Goal: Task Accomplishment & Management: Use online tool/utility

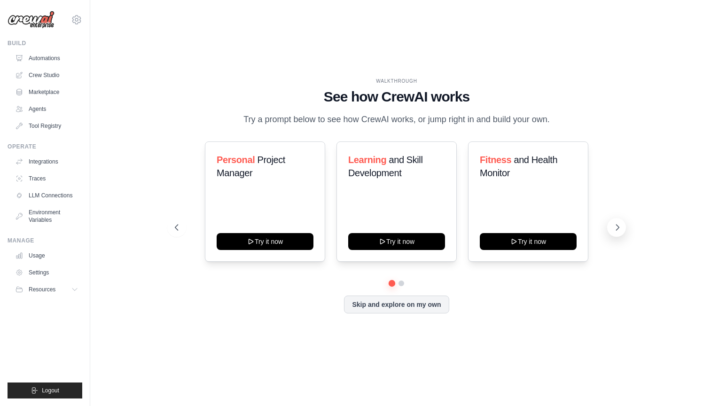
click at [614, 232] on icon at bounding box center [617, 227] width 9 height 9
click at [54, 109] on link "Agents" at bounding box center [47, 109] width 71 height 15
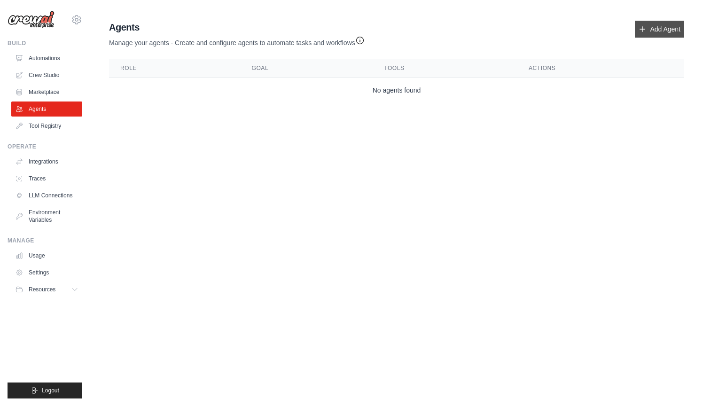
click at [652, 31] on link "Add Agent" at bounding box center [659, 29] width 49 height 17
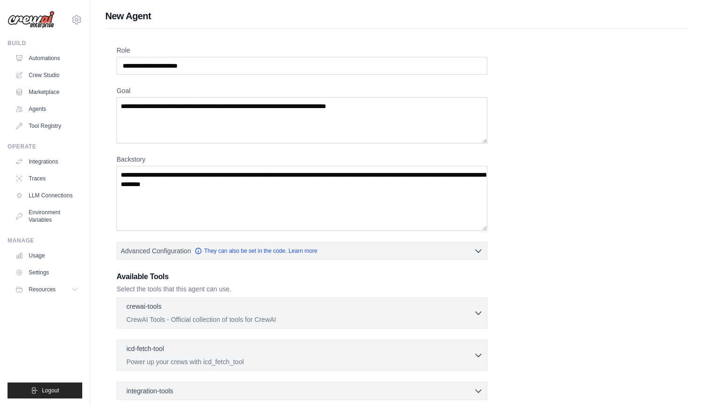
click at [652, 31] on div "Role Goal Backstory Advanced Configuration They can also be set in the code. Le…" at bounding box center [396, 262] width 583 height 466
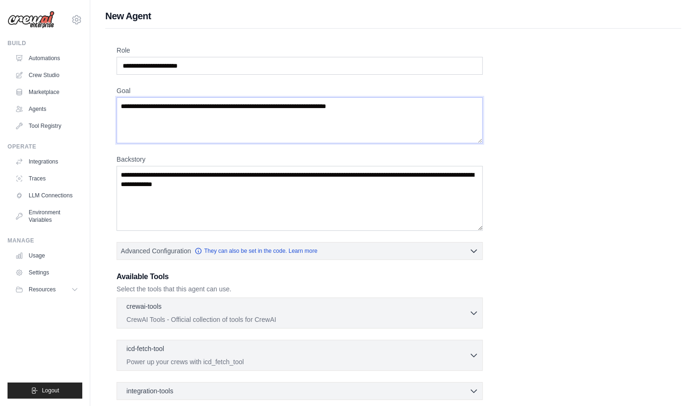
click at [331, 106] on textarea "Goal" at bounding box center [300, 120] width 366 height 46
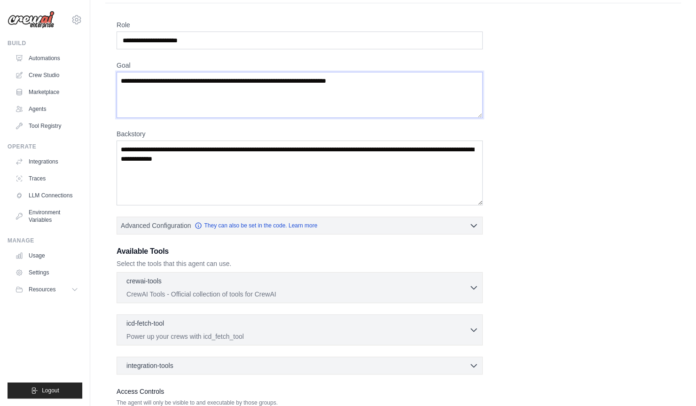
scroll to position [21, 0]
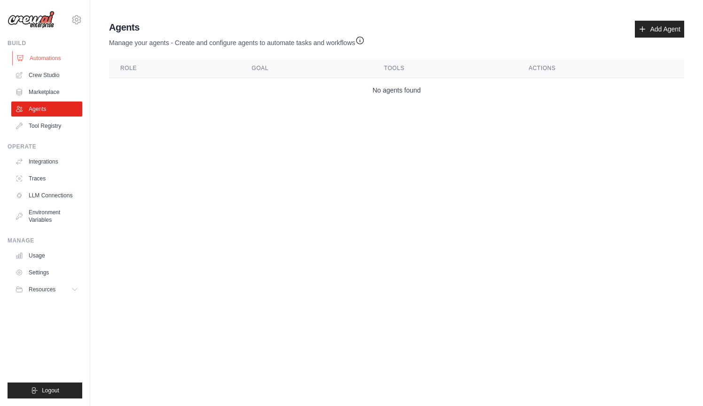
click at [55, 64] on link "Automations" at bounding box center [47, 58] width 71 height 15
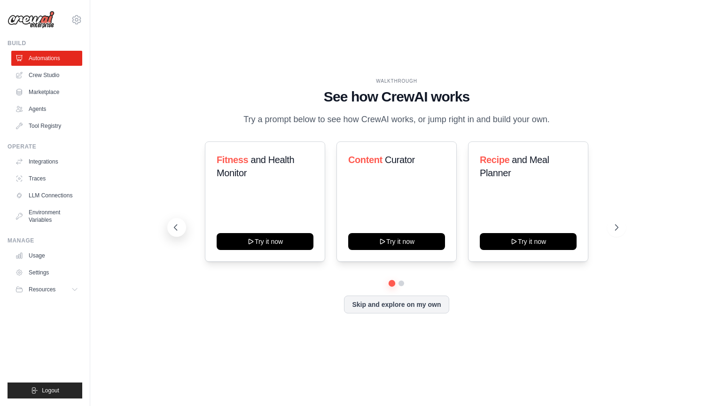
click at [180, 232] on icon at bounding box center [175, 227] width 9 height 9
click at [632, 230] on div "WALKTHROUGH See how CrewAI works Try a prompt below to see how CrewAI works, or…" at bounding box center [396, 202] width 583 height 387
click at [624, 233] on button at bounding box center [616, 227] width 19 height 19
click at [622, 235] on button at bounding box center [616, 227] width 19 height 19
click at [621, 232] on icon at bounding box center [617, 227] width 9 height 9
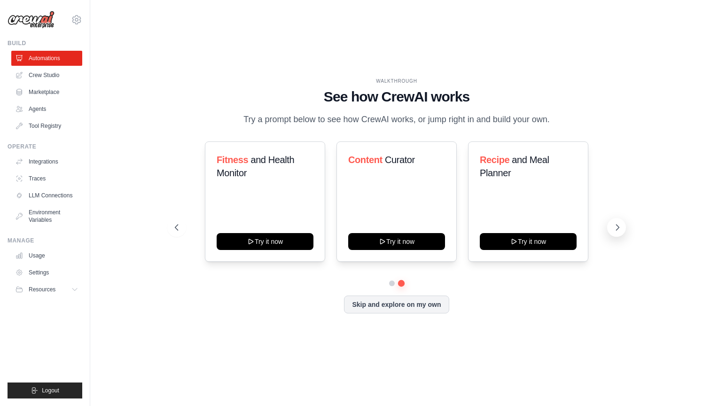
click at [621, 232] on icon at bounding box center [617, 227] width 9 height 9
click at [183, 237] on button at bounding box center [176, 227] width 19 height 19
click at [176, 232] on icon at bounding box center [175, 227] width 9 height 9
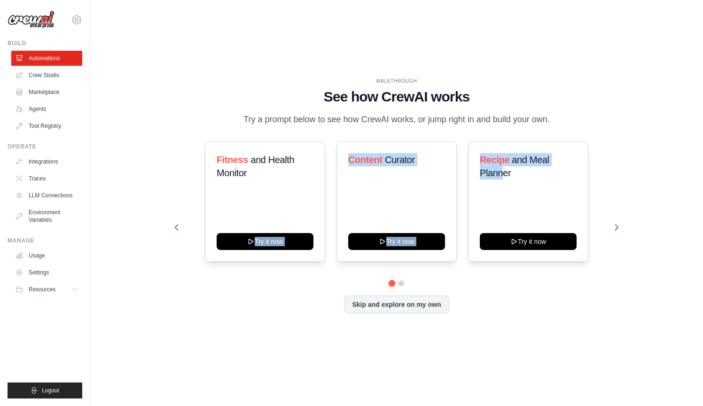
drag, startPoint x: 281, startPoint y: 196, endPoint x: 687, endPoint y: 198, distance: 406.6
click at [671, 197] on div "WALKTHROUGH See how CrewAI works Try a prompt below to see how CrewAI works, or…" at bounding box center [396, 202] width 583 height 387
click at [275, 206] on div "Fitness and Health Monitor Try it now" at bounding box center [265, 201] width 120 height 120
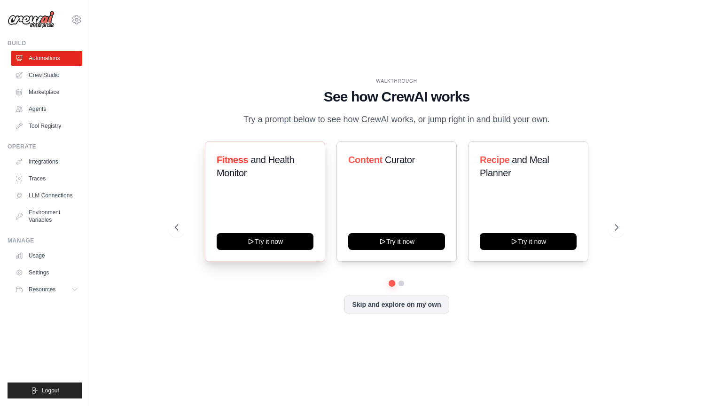
click at [275, 237] on div "Fitness and Health Monitor Try it now" at bounding box center [265, 201] width 120 height 120
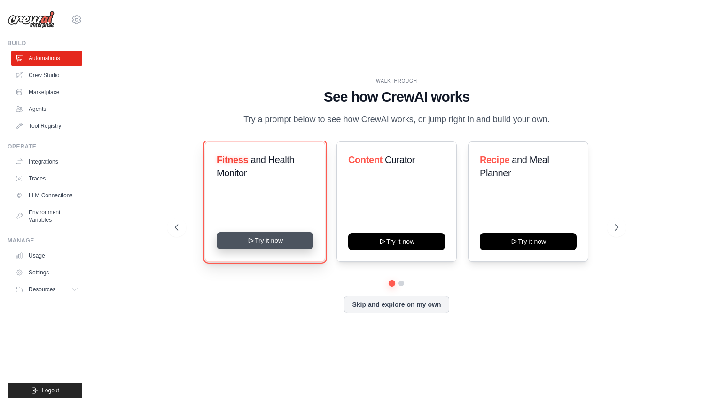
click at [275, 249] on button "Try it now" at bounding box center [265, 240] width 97 height 17
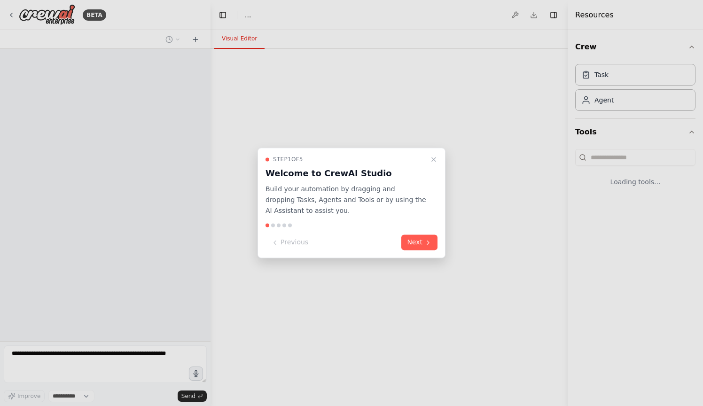
select select "****"
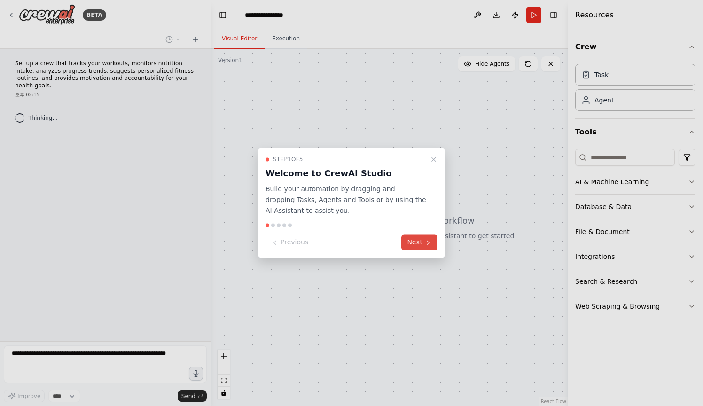
click at [417, 244] on button "Next" at bounding box center [419, 243] width 36 height 16
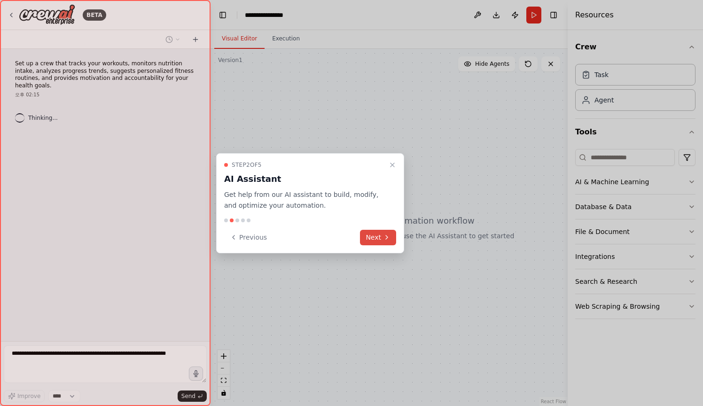
click at [390, 242] on button "Next" at bounding box center [378, 238] width 36 height 16
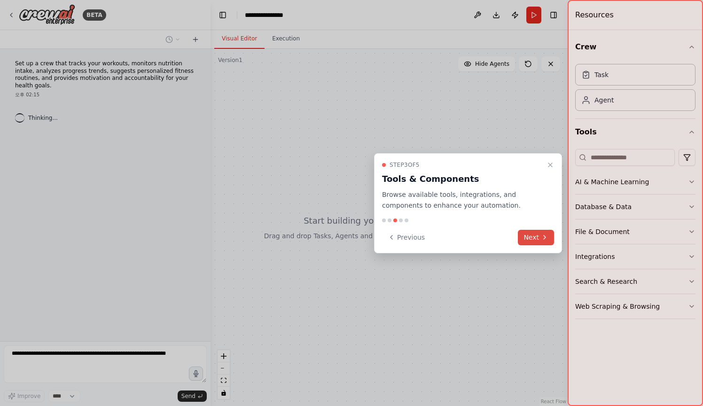
click at [538, 237] on button "Next" at bounding box center [536, 238] width 36 height 16
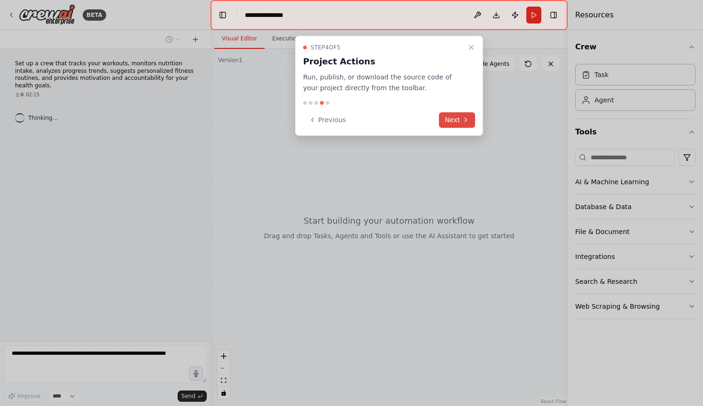
click at [449, 113] on button "Next" at bounding box center [457, 120] width 36 height 16
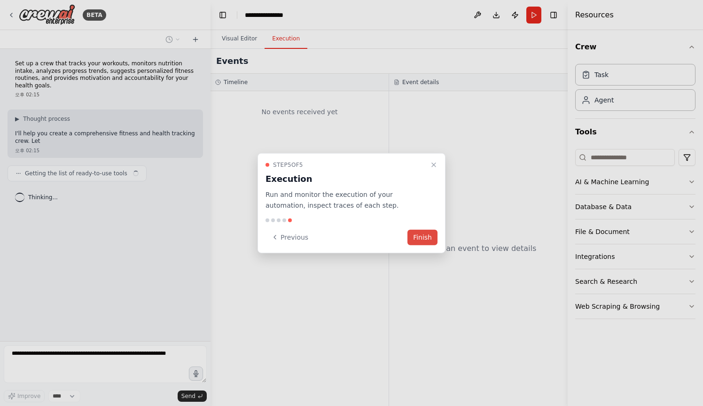
click at [424, 231] on button "Finish" at bounding box center [423, 237] width 30 height 16
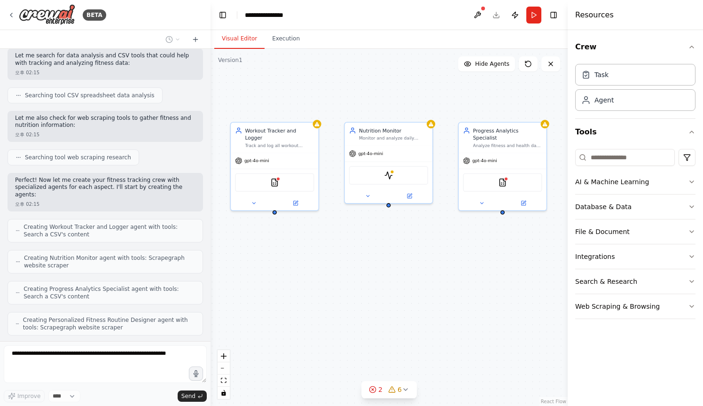
scroll to position [241, 0]
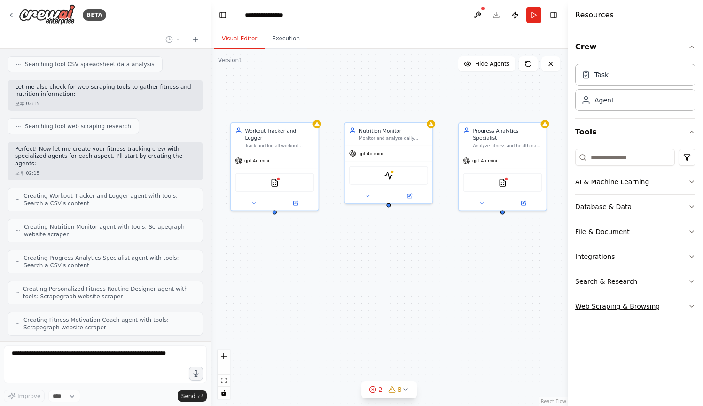
click at [685, 310] on button "Web Scraping & Browsing" at bounding box center [635, 306] width 120 height 24
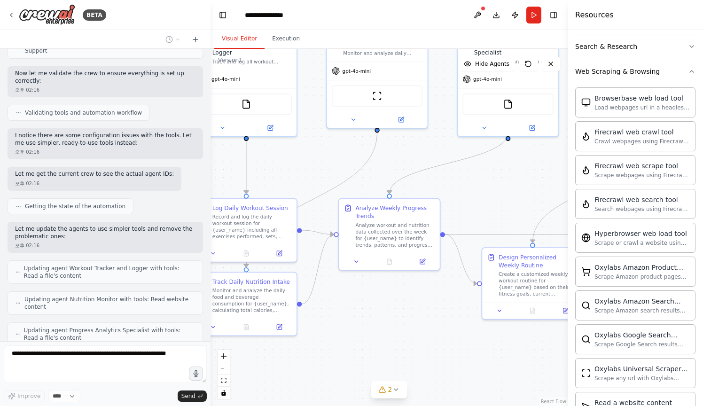
scroll to position [704, 0]
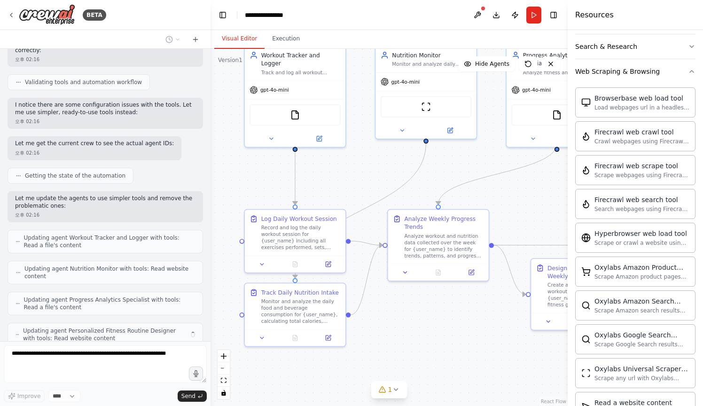
drag, startPoint x: 376, startPoint y: 306, endPoint x: 465, endPoint y: 315, distance: 90.3
click at [465, 315] on div ".deletable-edge-delete-btn { width: 20px; height: 20px; border: 0px solid #ffff…" at bounding box center [389, 227] width 357 height 357
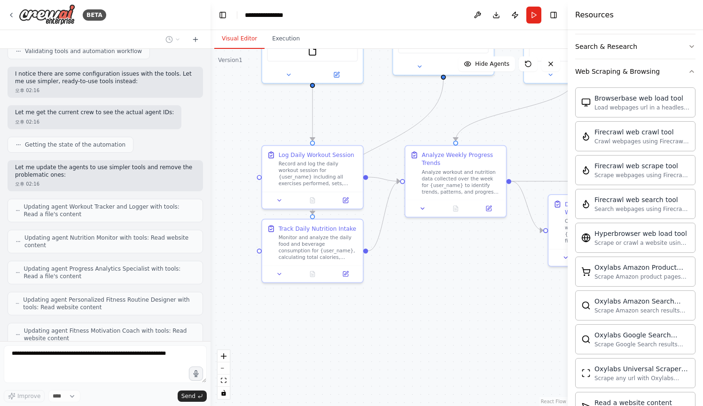
scroll to position [790, 0]
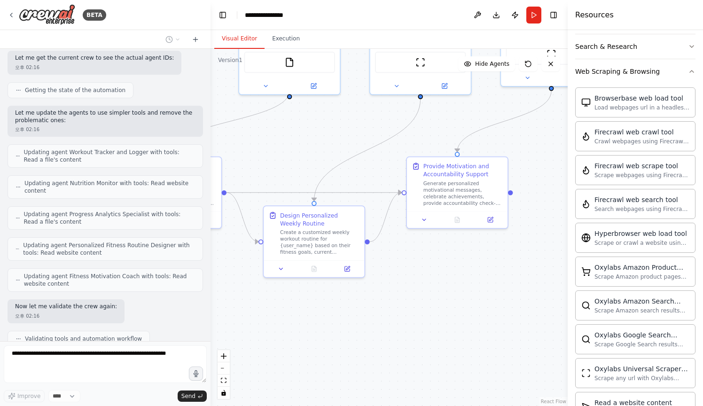
drag, startPoint x: 507, startPoint y: 199, endPoint x: 229, endPoint y: 147, distance: 283.2
click at [229, 147] on div ".deletable-edge-delete-btn { width: 20px; height: 20px; border: 0px solid #ffff…" at bounding box center [389, 227] width 357 height 357
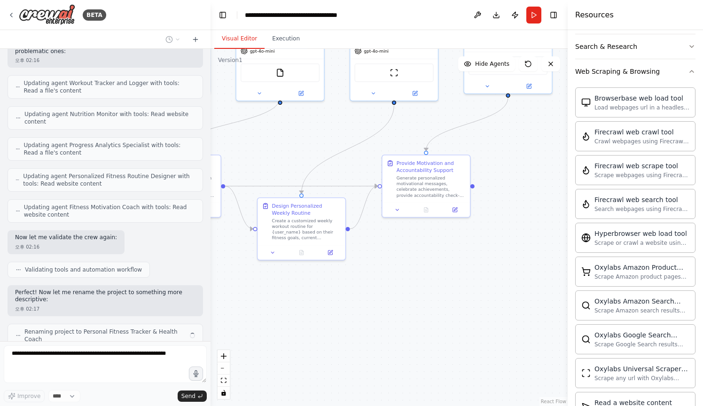
scroll to position [851, 0]
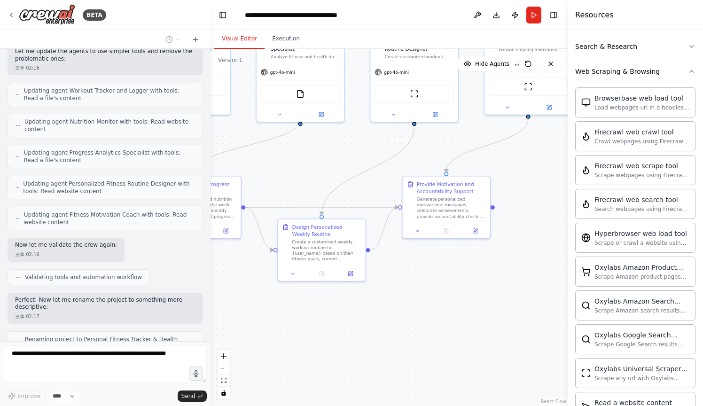
drag, startPoint x: 264, startPoint y: 143, endPoint x: 290, endPoint y: 168, distance: 35.9
click at [290, 168] on div ".deletable-edge-delete-btn { width: 20px; height: 20px; border: 0px solid #ffff…" at bounding box center [389, 227] width 357 height 357
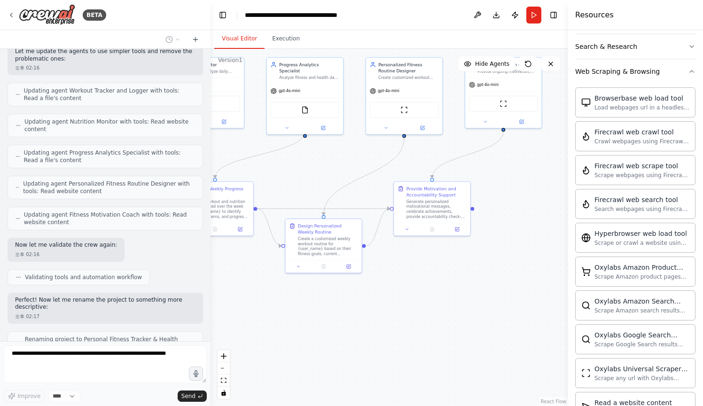
drag, startPoint x: 317, startPoint y: 149, endPoint x: 317, endPoint y: 167, distance: 18.8
click at [317, 167] on div ".deletable-edge-delete-btn { width: 20px; height: 20px; border: 0px solid #ffff…" at bounding box center [389, 227] width 357 height 357
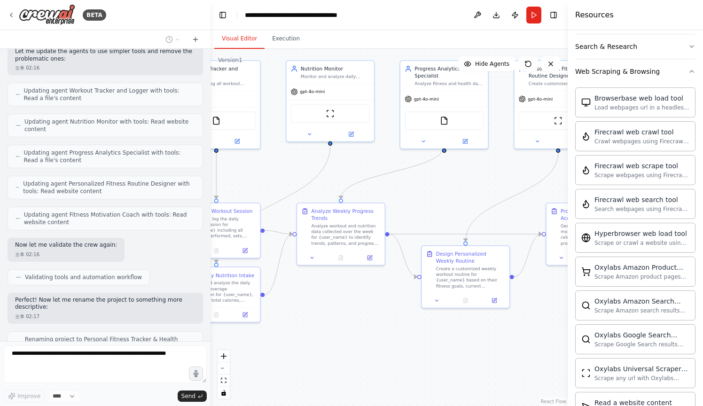
drag, startPoint x: 315, startPoint y: 169, endPoint x: 481, endPoint y: 170, distance: 166.4
click at [481, 170] on div ".deletable-edge-delete-btn { width: 20px; height: 20px; border: 0px solid #ffff…" at bounding box center [389, 227] width 357 height 357
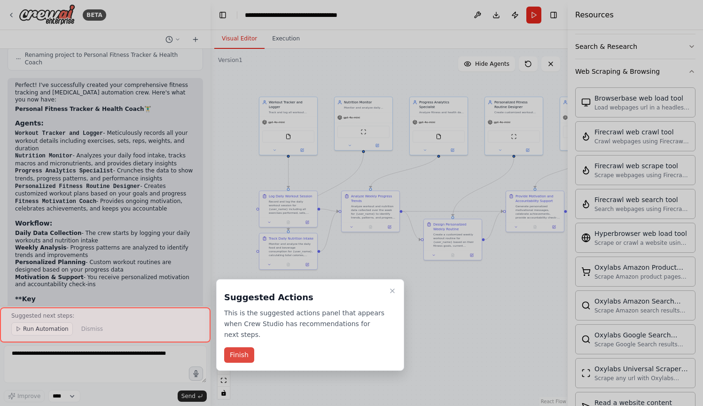
click at [241, 354] on button "Finish" at bounding box center [239, 355] width 30 height 16
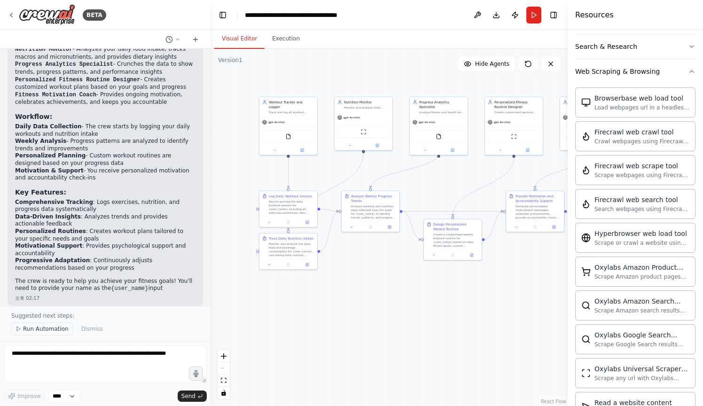
scroll to position [1250, 0]
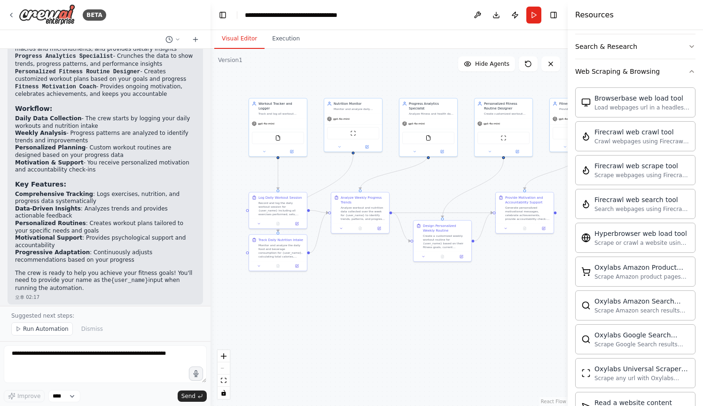
drag, startPoint x: 536, startPoint y: 292, endPoint x: 453, endPoint y: 292, distance: 83.2
click at [471, 292] on div ".deletable-edge-delete-btn { width: 20px; height: 20px; border: 0px solid #ffff…" at bounding box center [389, 227] width 357 height 357
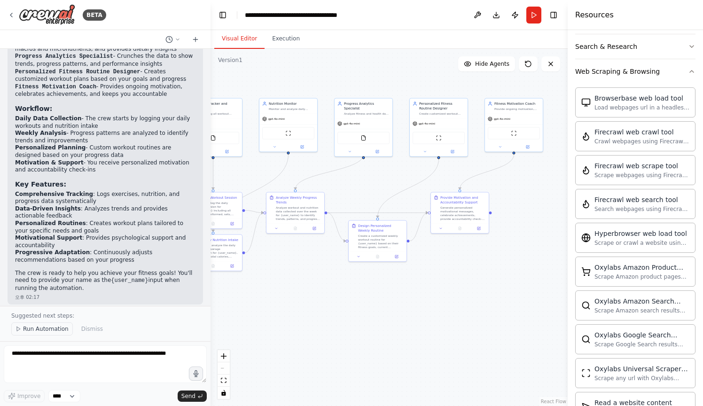
click at [52, 331] on span "Run Automation" at bounding box center [46, 329] width 46 height 8
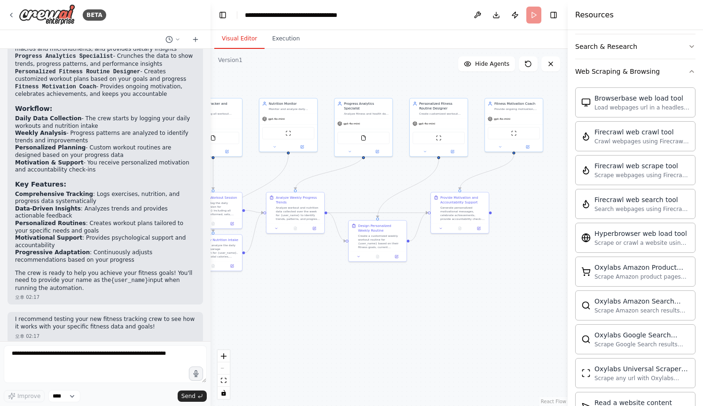
scroll to position [1216, 0]
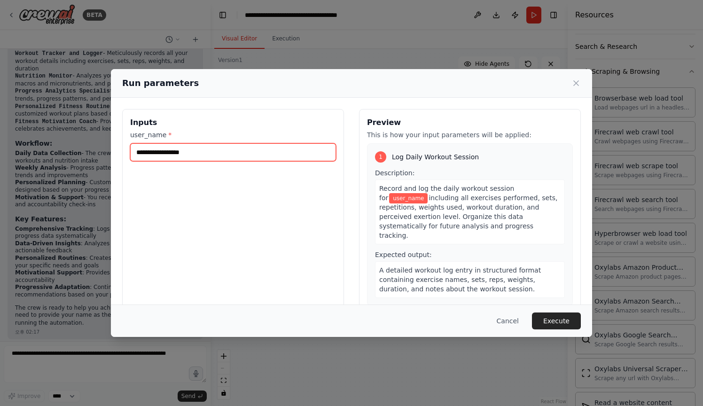
click at [253, 152] on input "user_name *" at bounding box center [233, 152] width 206 height 18
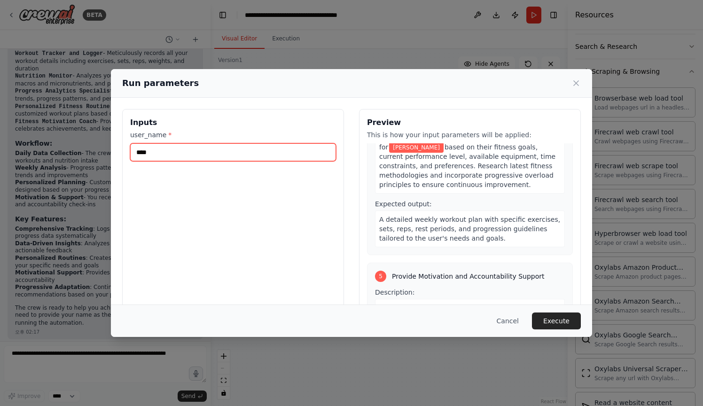
scroll to position [649, 0]
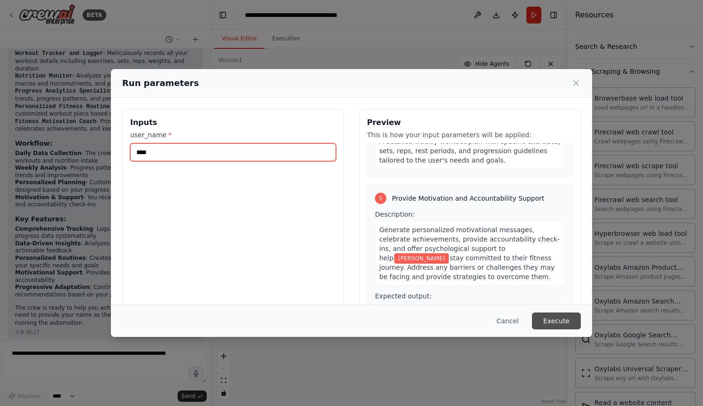
type input "****"
click at [546, 314] on button "Execute" at bounding box center [556, 321] width 49 height 17
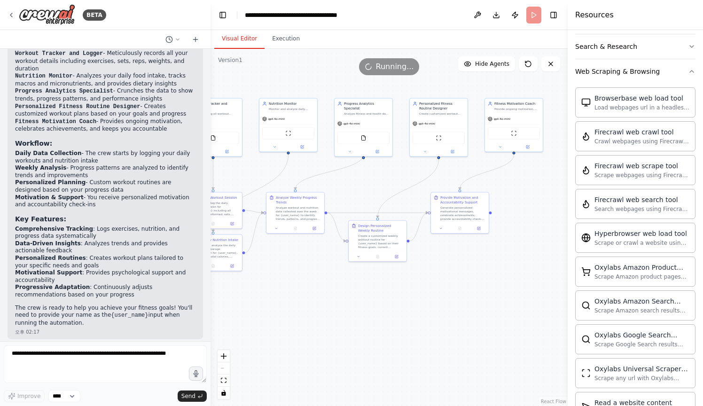
click at [342, 275] on div ".deletable-edge-delete-btn { width: 20px; height: 20px; border: 0px solid #ffff…" at bounding box center [389, 227] width 357 height 357
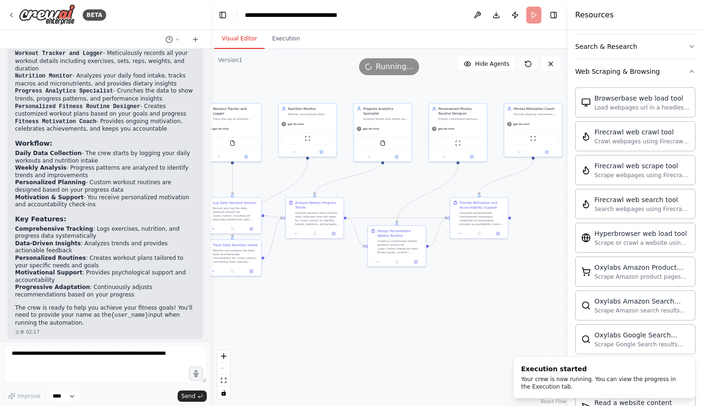
drag, startPoint x: 342, startPoint y: 281, endPoint x: 366, endPoint y: 287, distance: 24.6
click at [365, 287] on div ".deletable-edge-delete-btn { width: 20px; height: 20px; border: 0px solid #ffff…" at bounding box center [389, 227] width 357 height 357
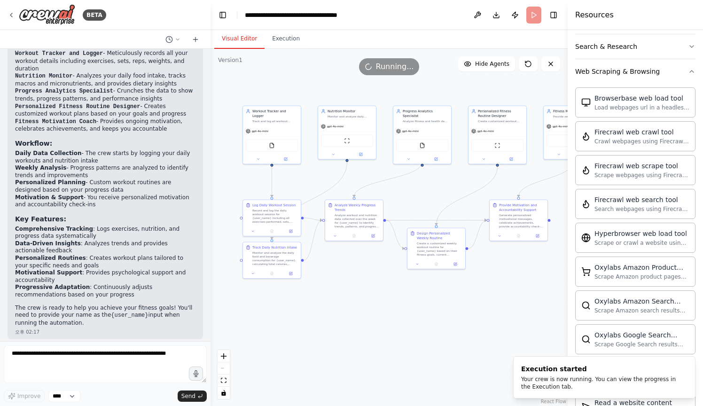
drag, startPoint x: 366, startPoint y: 287, endPoint x: 427, endPoint y: 289, distance: 61.1
click at [427, 289] on div ".deletable-edge-delete-btn { width: 20px; height: 20px; border: 0px solid #ffff…" at bounding box center [389, 227] width 357 height 357
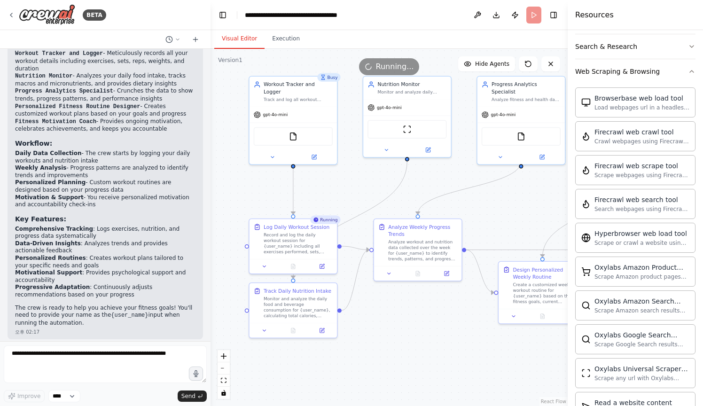
drag, startPoint x: 346, startPoint y: 239, endPoint x: 354, endPoint y: 185, distance: 54.7
click at [354, 186] on div ".deletable-edge-delete-btn { width: 20px; height: 20px; border: 0px solid #ffff…" at bounding box center [389, 227] width 357 height 357
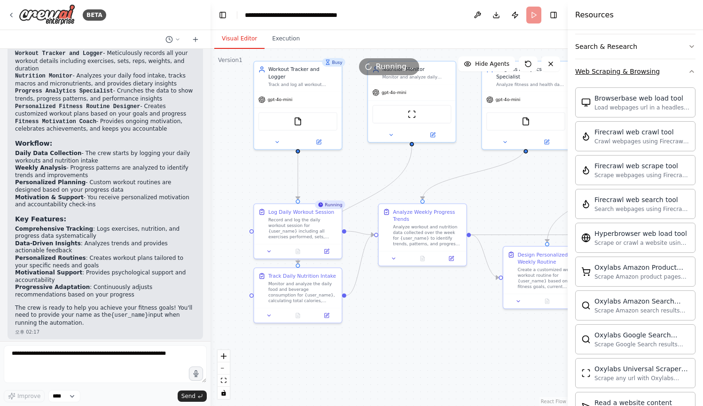
click at [688, 68] on icon "button" at bounding box center [692, 72] width 8 height 8
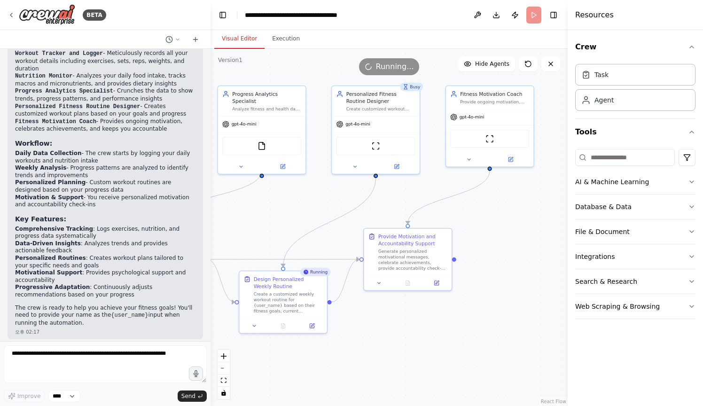
drag, startPoint x: 540, startPoint y: 298, endPoint x: 373, endPoint y: 326, distance: 169.2
click at [373, 326] on div ".deletable-edge-delete-btn { width: 20px; height: 20px; border: 0px solid #ffff…" at bounding box center [389, 227] width 357 height 357
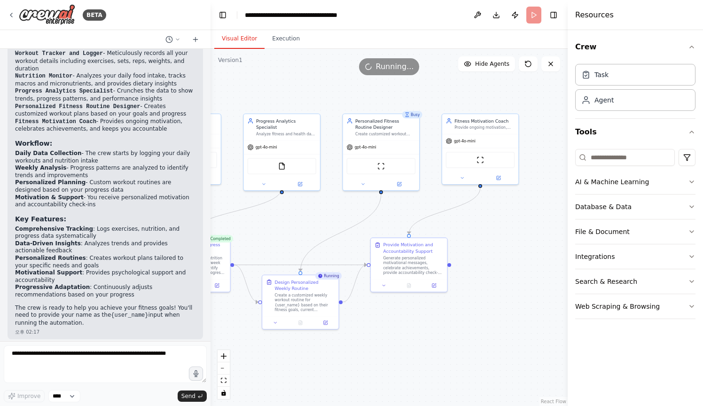
drag, startPoint x: 469, startPoint y: 211, endPoint x: 465, endPoint y: 223, distance: 13.2
click at [465, 223] on div ".deletable-edge-delete-btn { width: 20px; height: 20px; border: 0px solid #ffff…" at bounding box center [389, 227] width 357 height 357
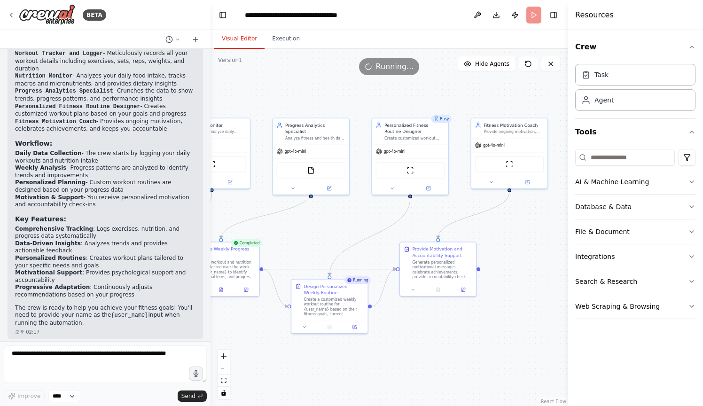
drag, startPoint x: 331, startPoint y: 211, endPoint x: 490, endPoint y: 217, distance: 159.0
click at [490, 217] on div ".deletable-edge-delete-btn { width: 20px; height: 20px; border: 0px solid #ffff…" at bounding box center [389, 227] width 357 height 357
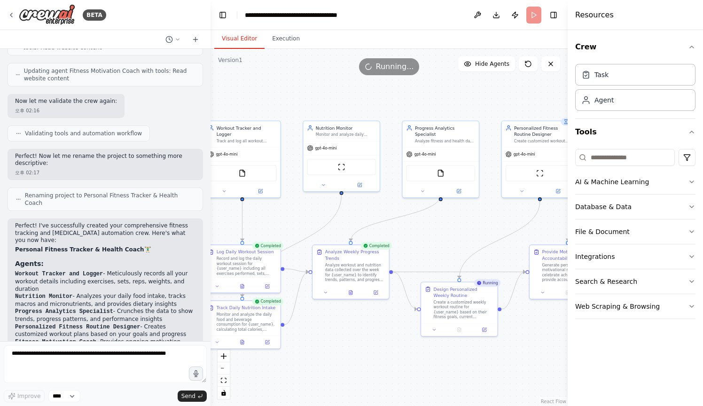
scroll to position [981, 0]
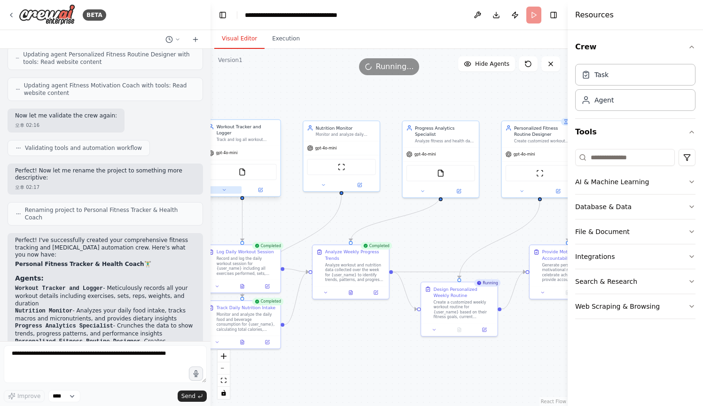
click at [223, 189] on icon at bounding box center [224, 189] width 2 height 1
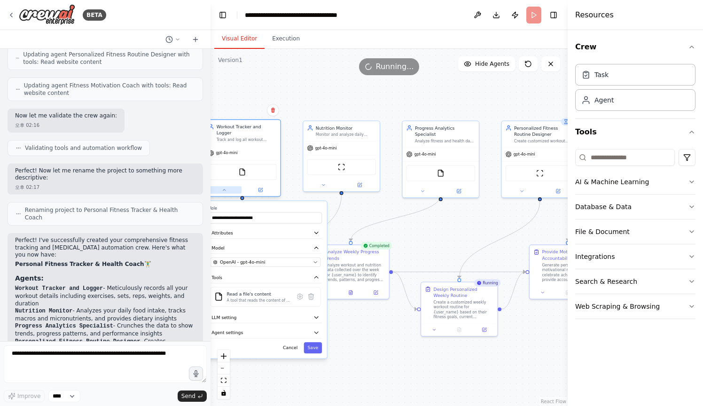
click at [225, 188] on icon at bounding box center [224, 190] width 5 height 5
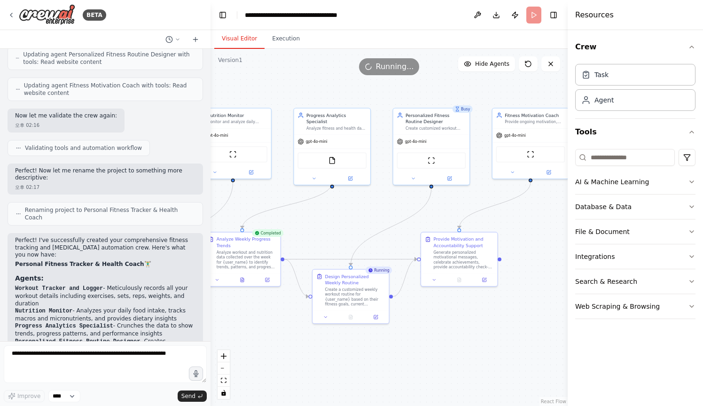
drag, startPoint x: 456, startPoint y: 212, endPoint x: 352, endPoint y: 199, distance: 104.7
click at [352, 199] on div ".deletable-edge-delete-btn { width: 20px; height: 20px; border: 0px solid #ffff…" at bounding box center [389, 227] width 357 height 357
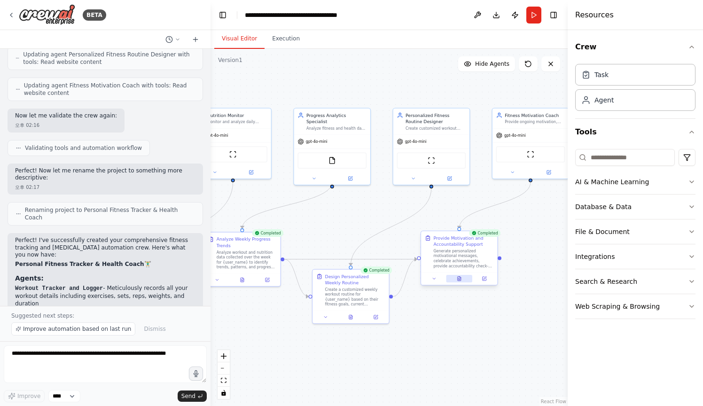
click at [469, 276] on button at bounding box center [459, 279] width 26 height 8
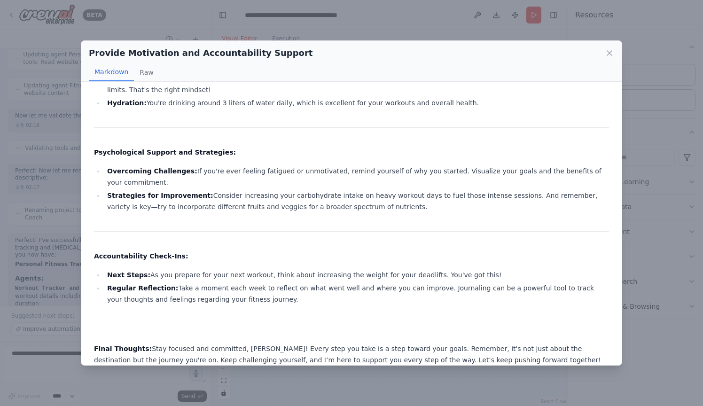
scroll to position [194, 0]
click at [383, 33] on div "Provide Motivation and Accountability Support Markdown Raw Motivational Message…" at bounding box center [351, 203] width 703 height 406
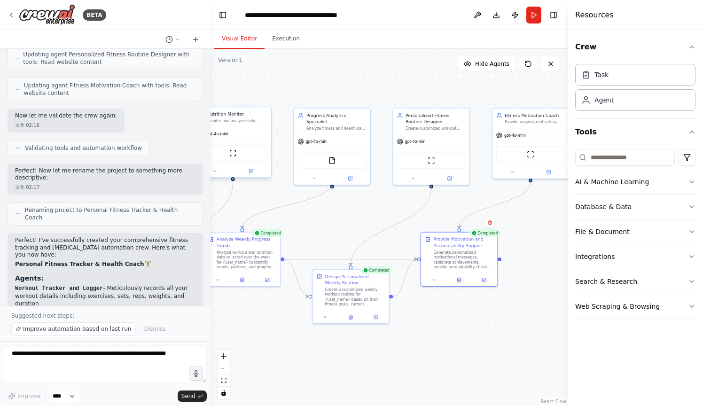
click at [242, 157] on div "ScrapeWebsiteTool" at bounding box center [232, 153] width 69 height 16
click at [226, 172] on button at bounding box center [214, 171] width 35 height 8
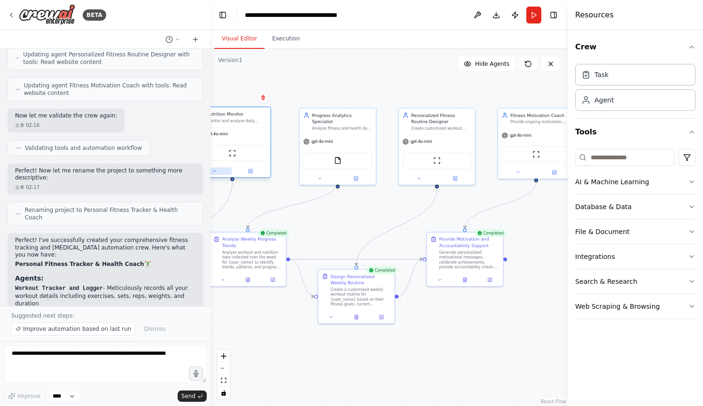
click at [226, 172] on button at bounding box center [214, 171] width 35 height 8
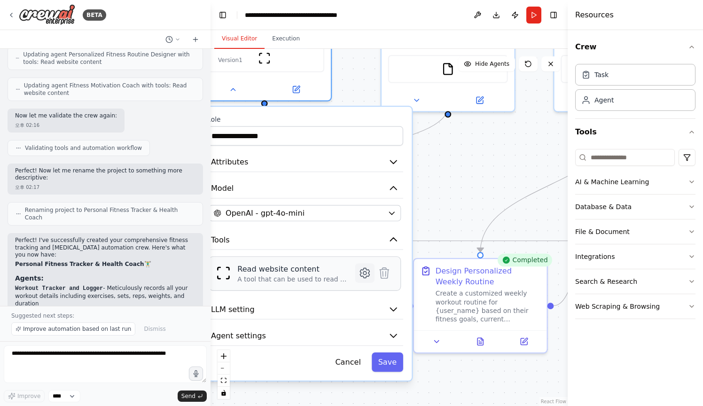
click at [360, 270] on icon at bounding box center [365, 273] width 13 height 13
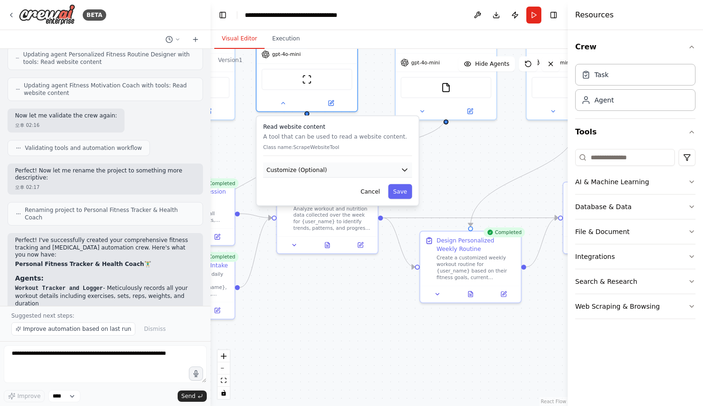
click at [393, 168] on button "Customize (Optional)" at bounding box center [337, 170] width 149 height 15
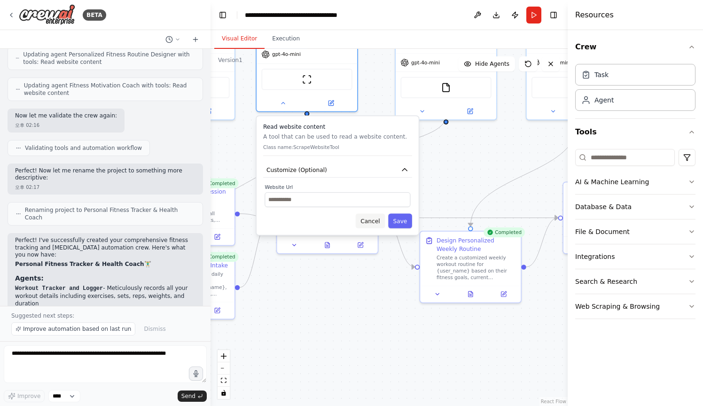
click at [371, 222] on button "Cancel" at bounding box center [370, 220] width 29 height 15
